Goal: Task Accomplishment & Management: Complete application form

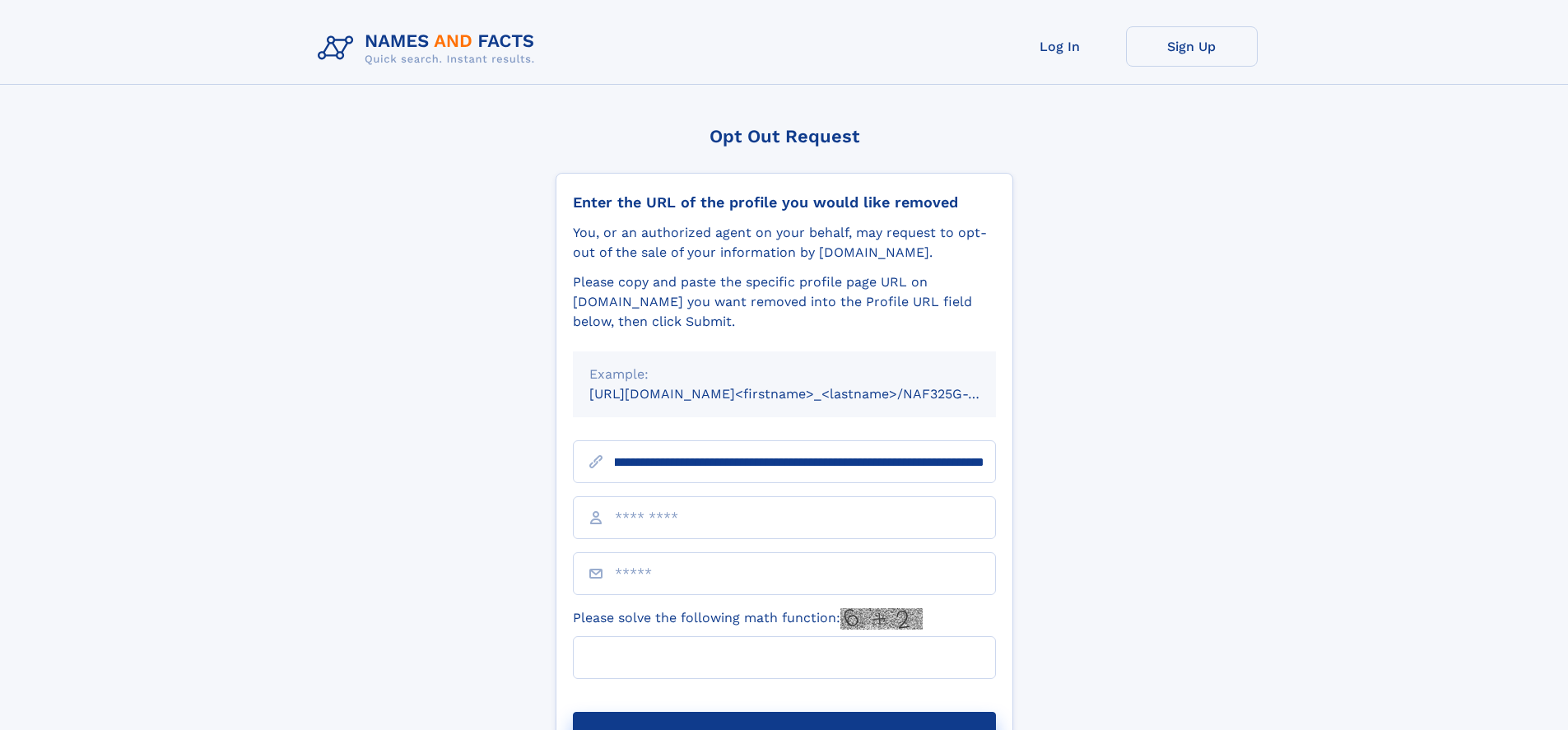
scroll to position [0, 196]
type input "**********"
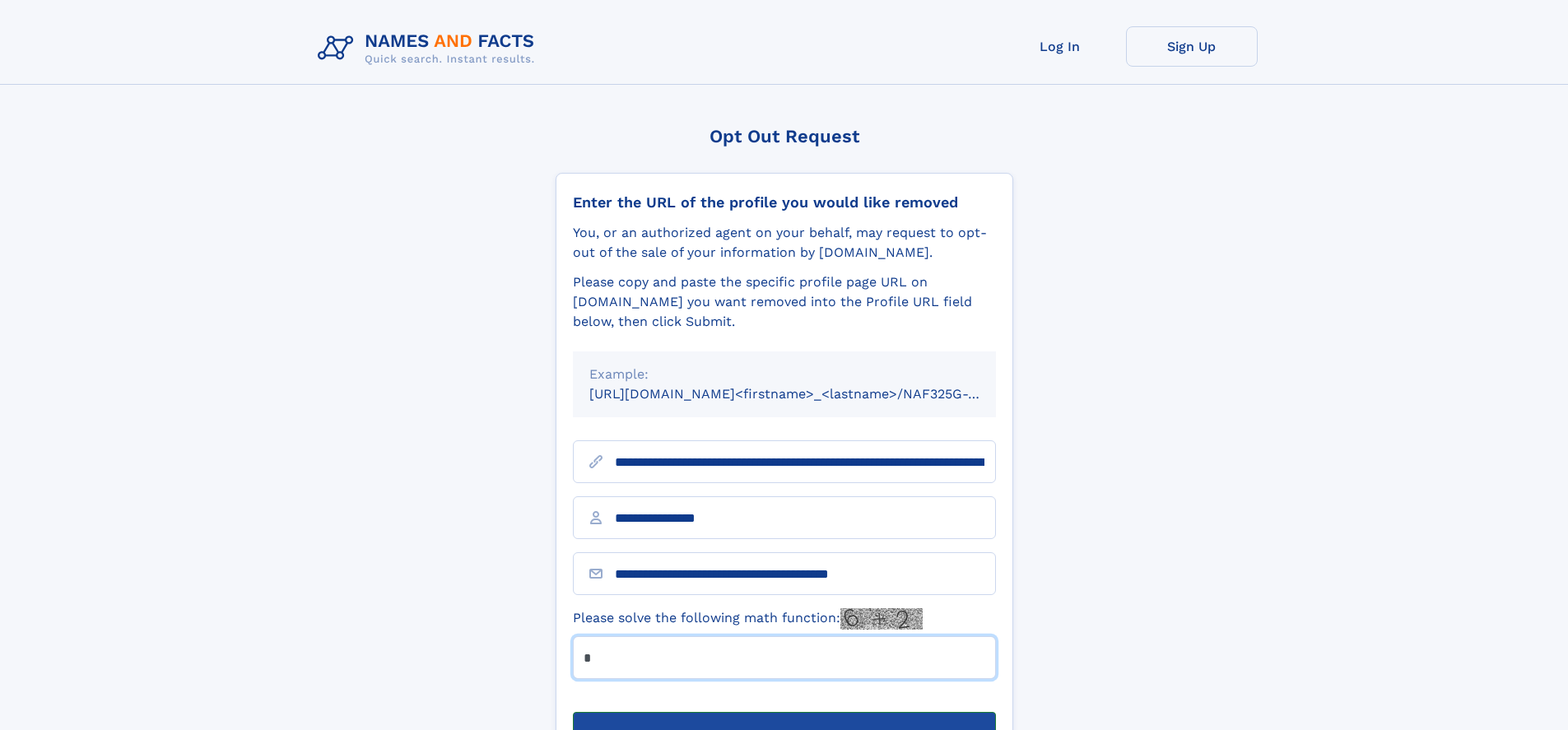
type input "*"
click at [784, 712] on button "Submit Opt Out Request" at bounding box center [784, 738] width 423 height 52
